Goal: Navigation & Orientation: Find specific page/section

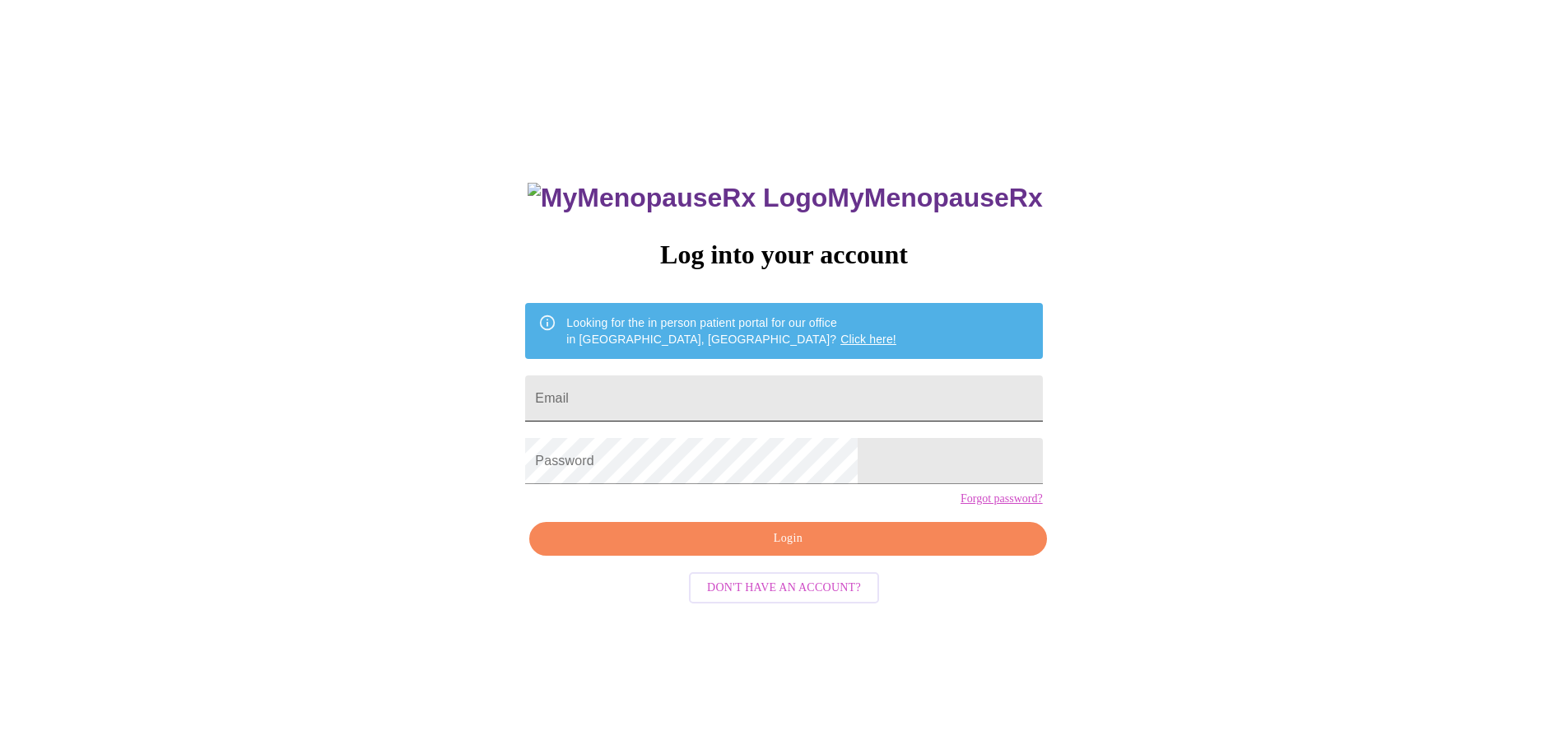
click at [816, 392] on input "Email" at bounding box center [783, 398] width 517 height 46
type input "tiffanymichelle453@gmail.com"
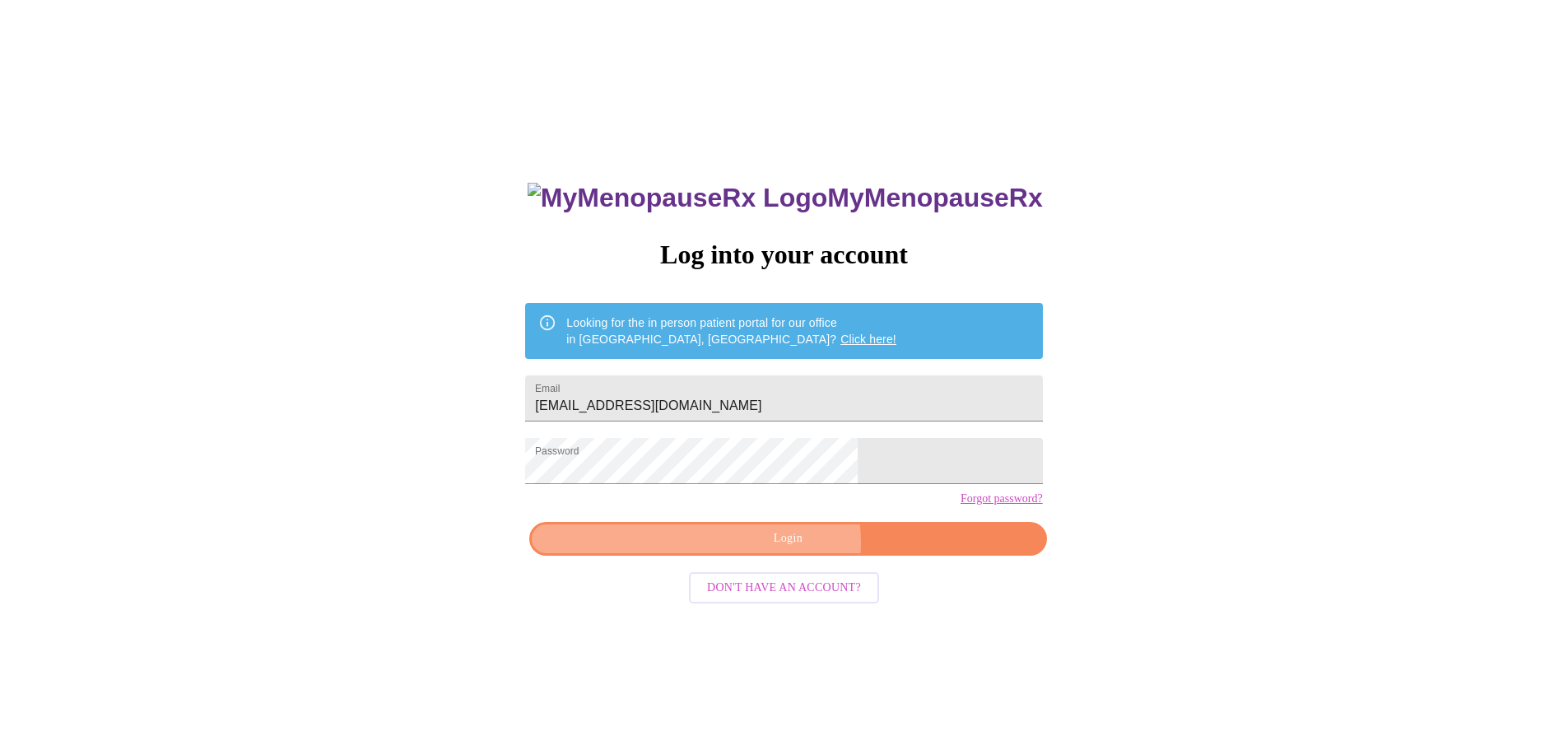
click at [779, 549] on span "Login" at bounding box center [787, 538] width 479 height 21
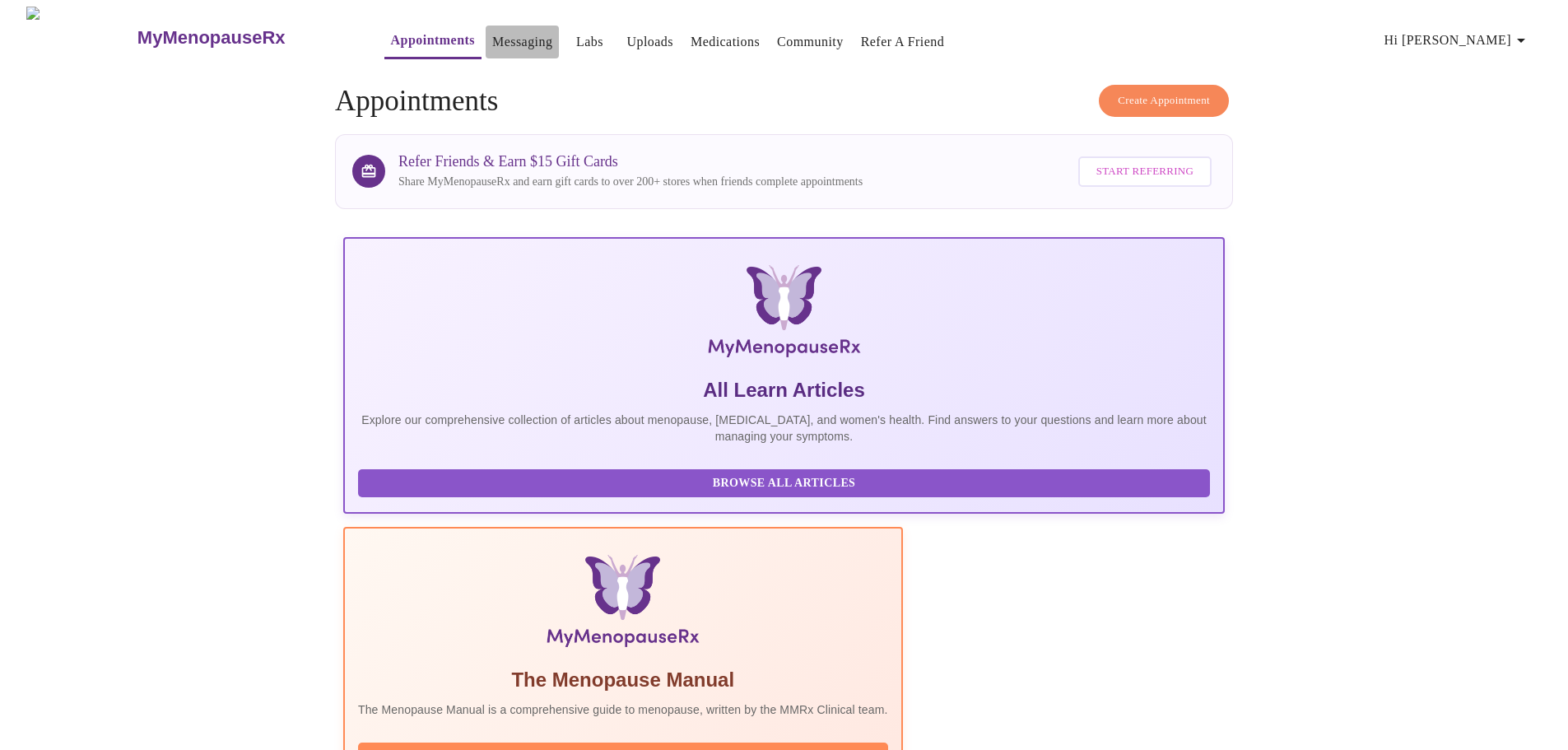
click at [508, 38] on button "Messaging" at bounding box center [522, 42] width 74 height 33
click at [690, 33] on link "Medications" at bounding box center [725, 42] width 69 height 23
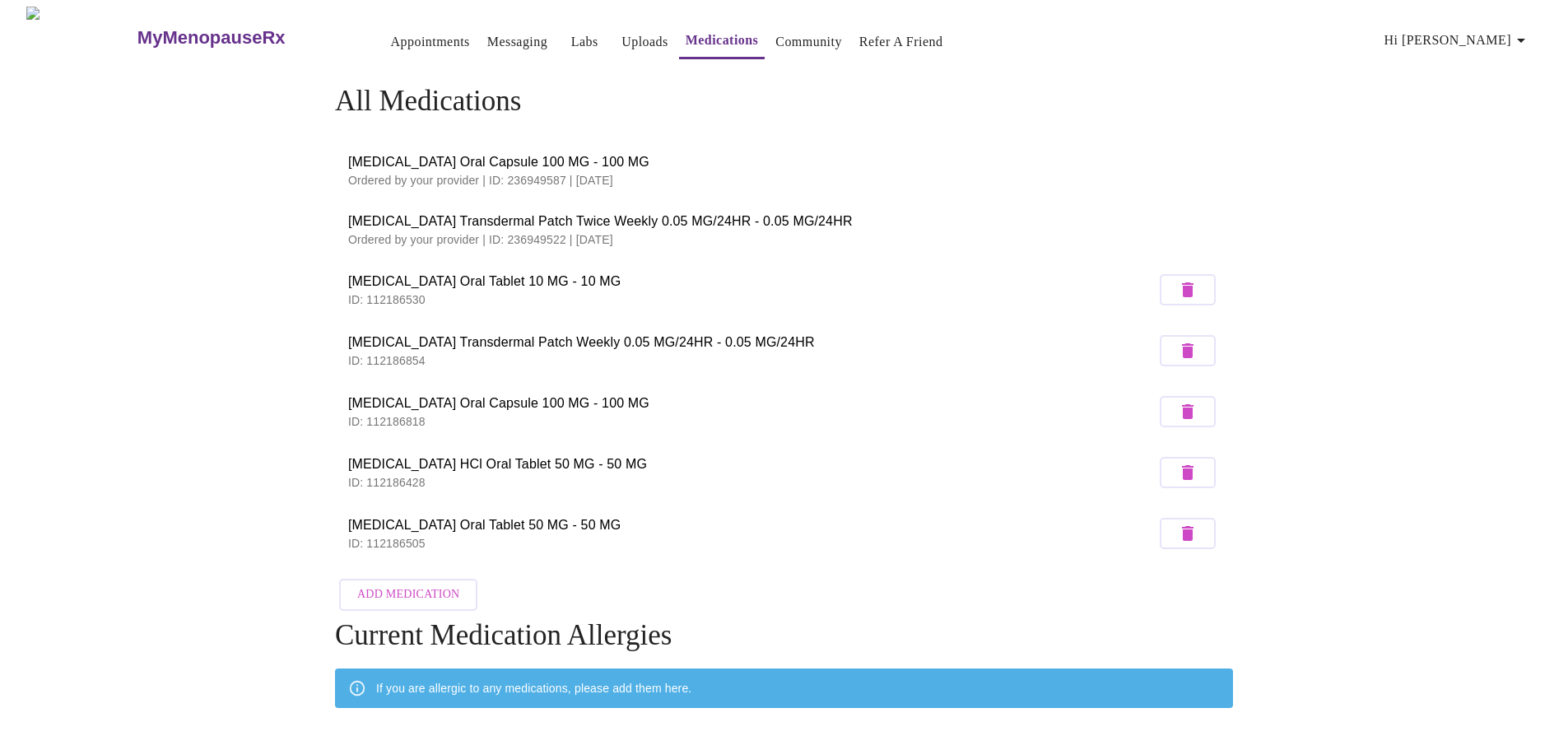
click at [789, 36] on link "Community" at bounding box center [809, 42] width 67 height 23
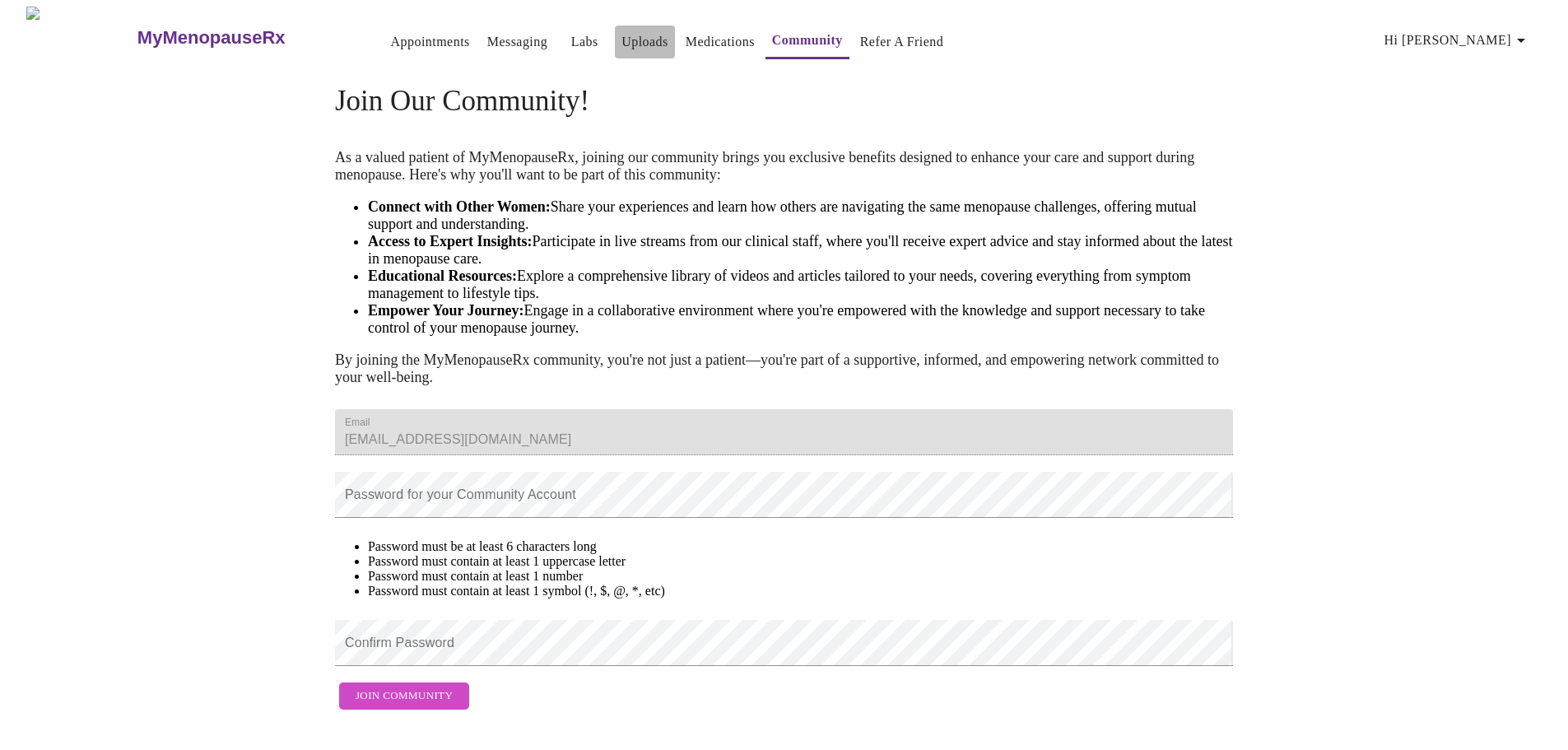
click at [622, 30] on link "Uploads" at bounding box center [645, 42] width 47 height 23
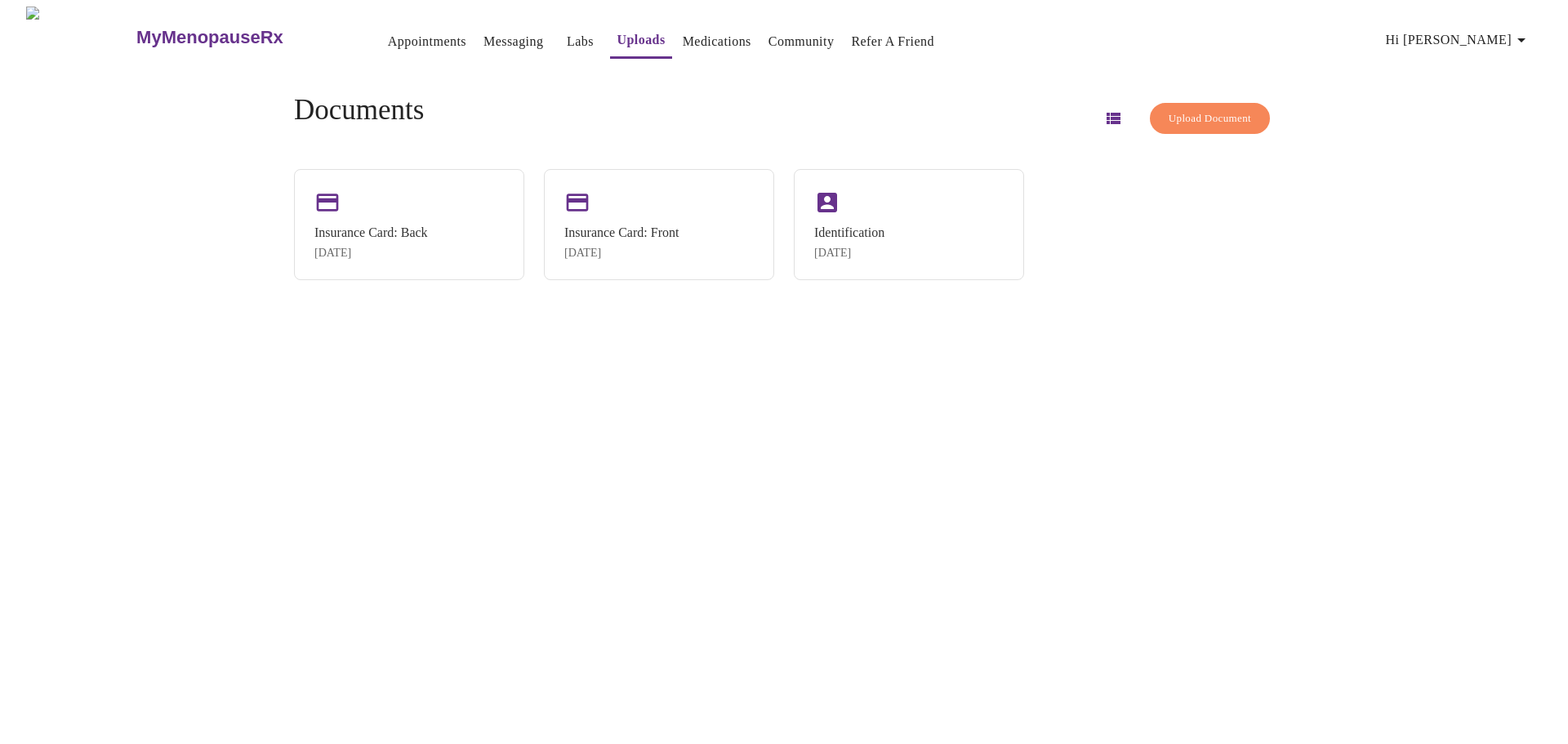
click at [567, 36] on link "Labs" at bounding box center [580, 41] width 27 height 23
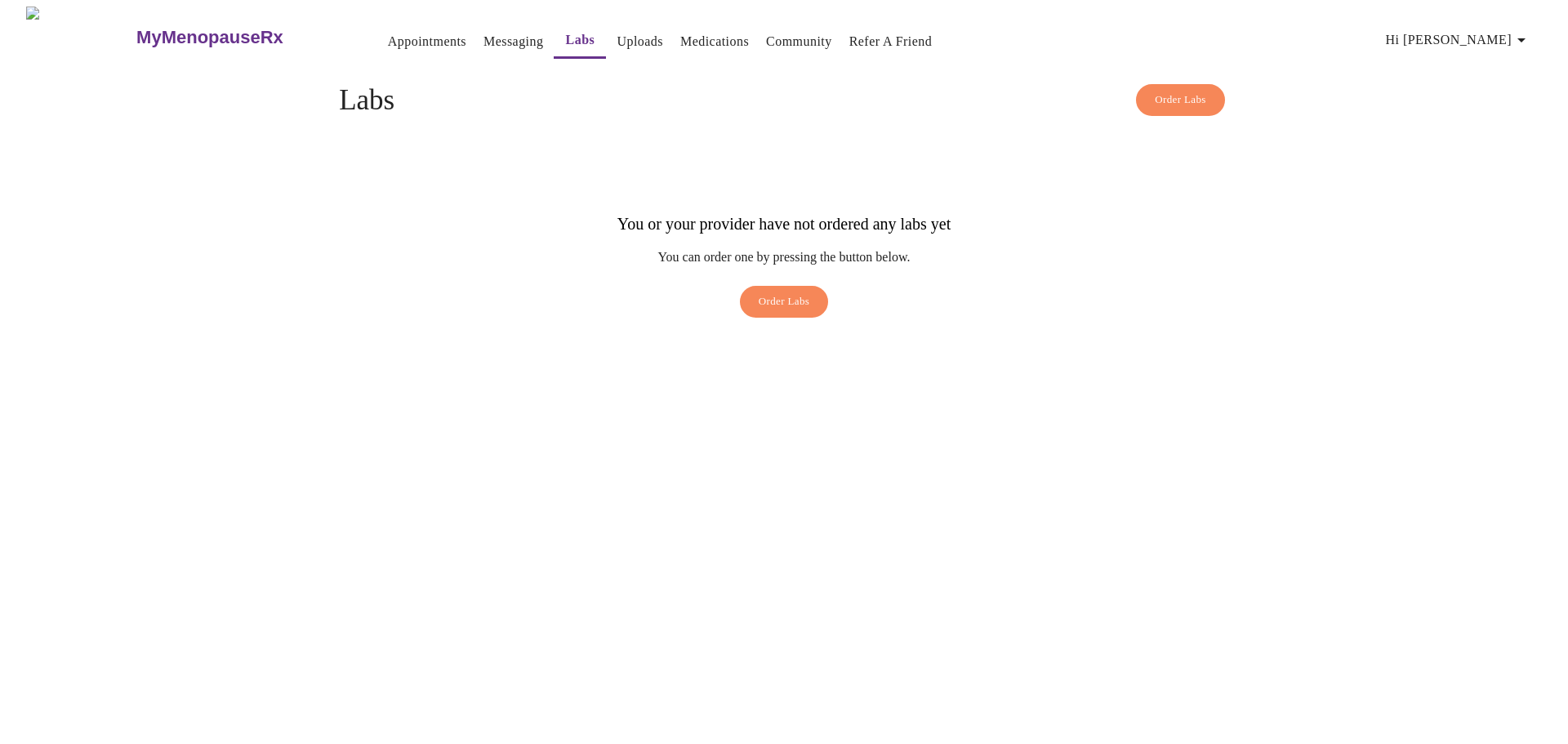
click at [681, 34] on link "Medications" at bounding box center [715, 41] width 69 height 23
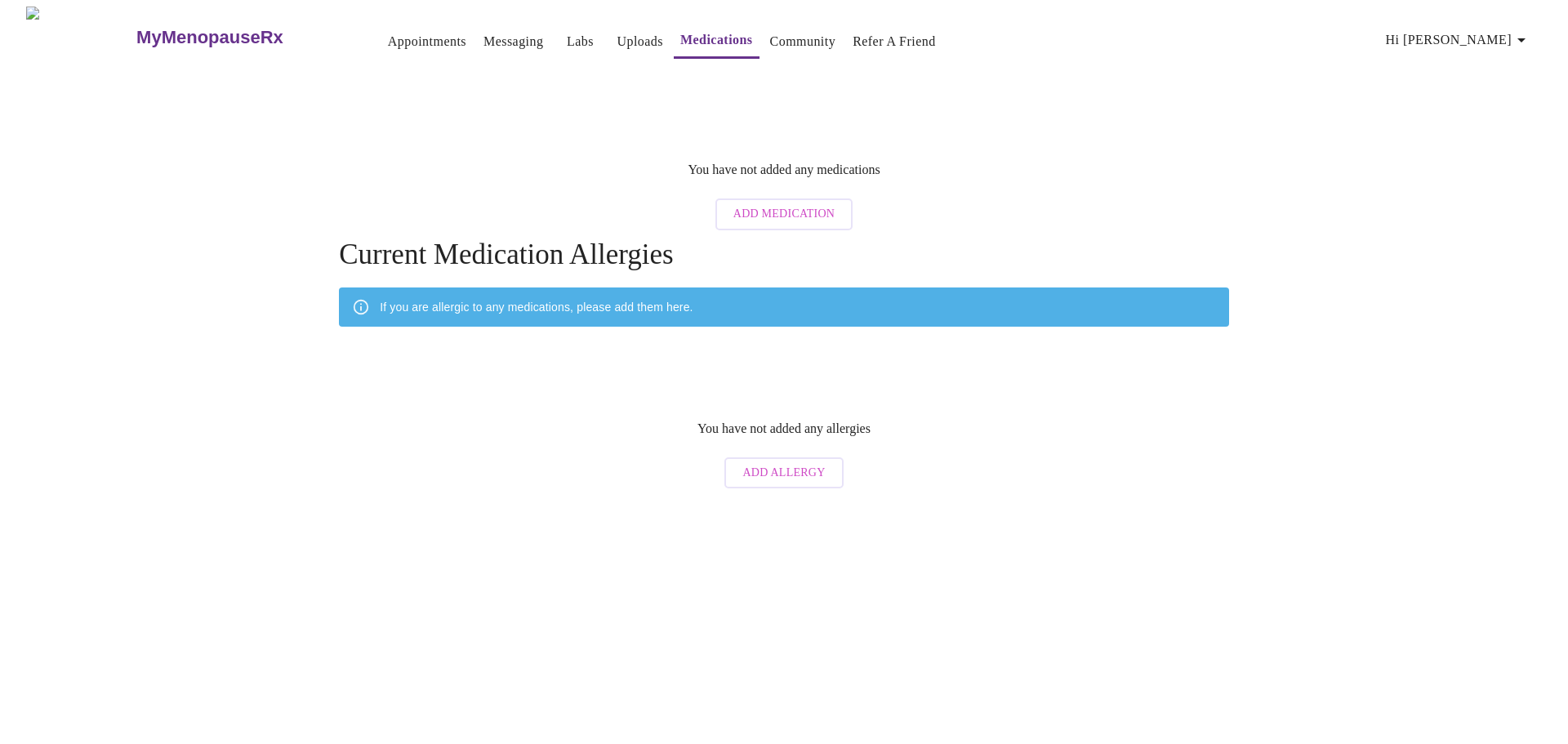
click at [617, 38] on link "Uploads" at bounding box center [640, 41] width 46 height 23
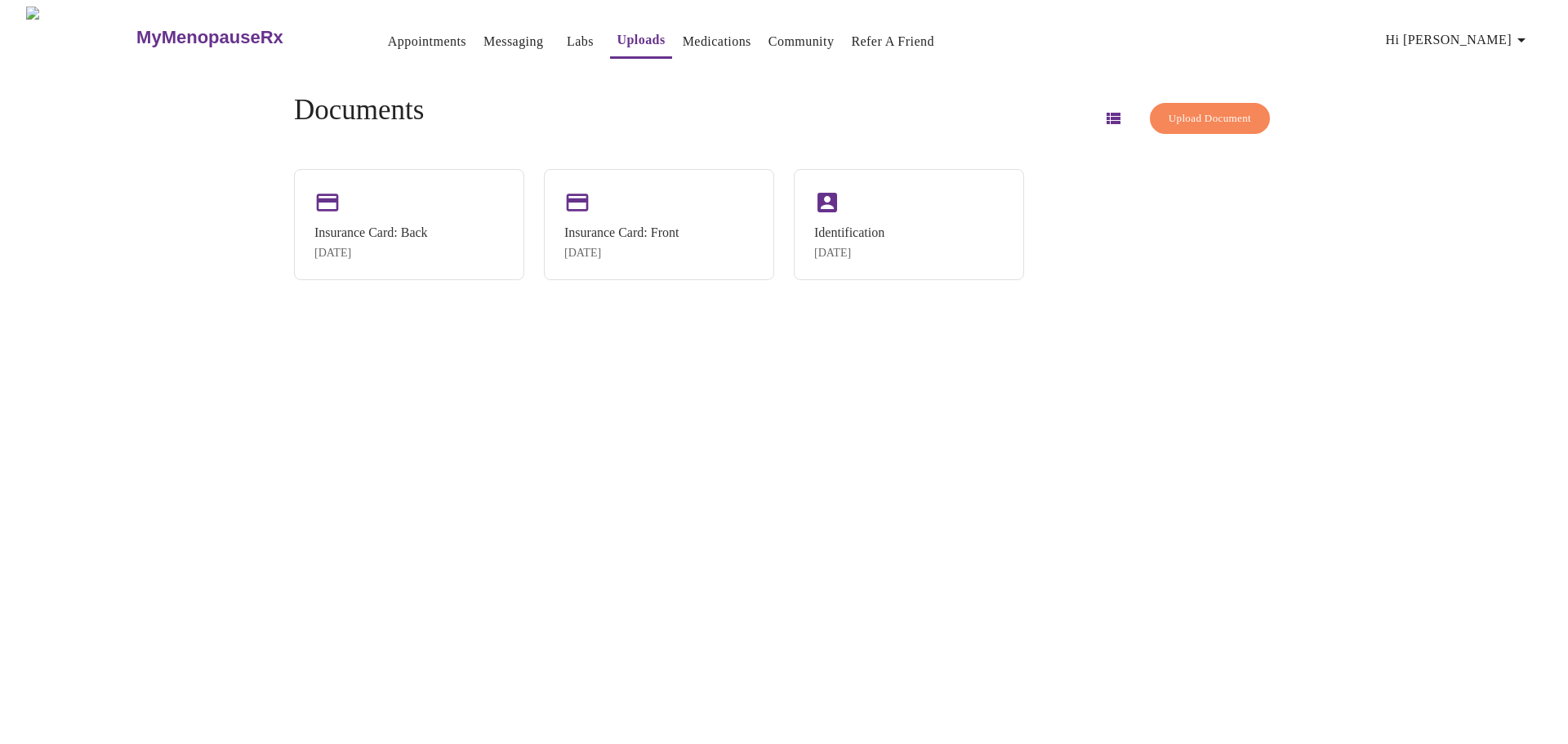
click at [483, 32] on link "Messaging" at bounding box center [513, 41] width 60 height 23
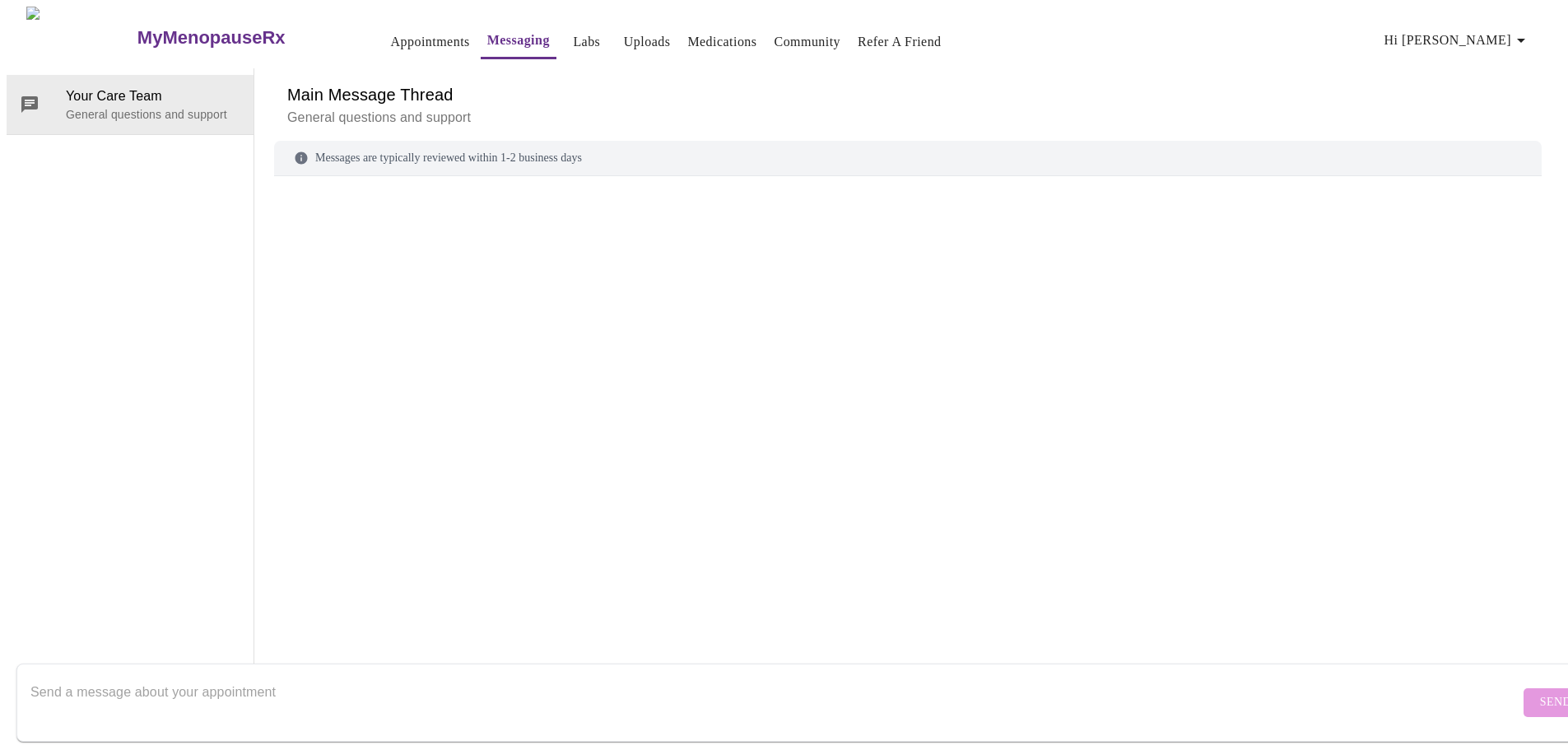
click at [395, 38] on link "Appointments" at bounding box center [430, 42] width 79 height 23
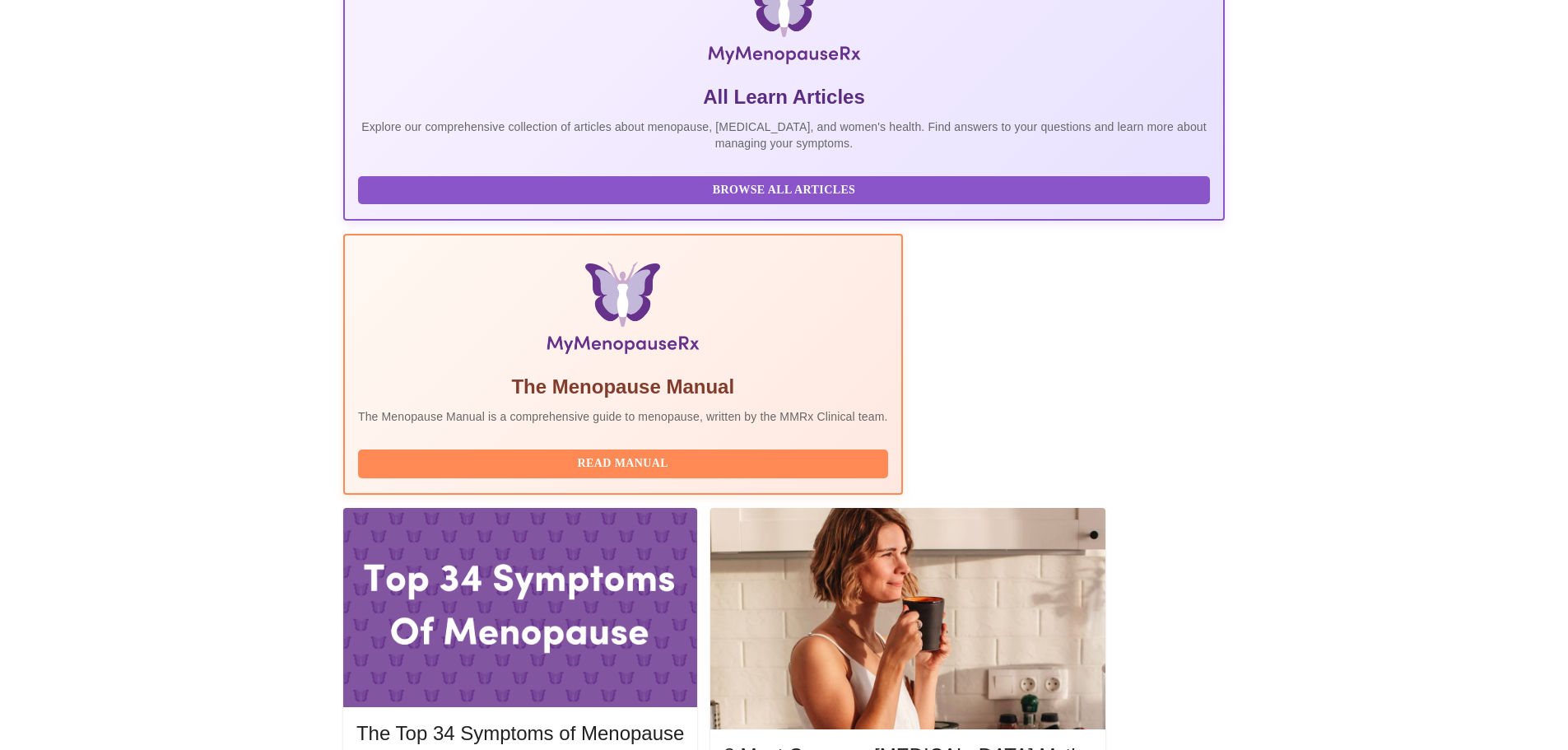
scroll to position [338, 0]
